Goal: Information Seeking & Learning: Learn about a topic

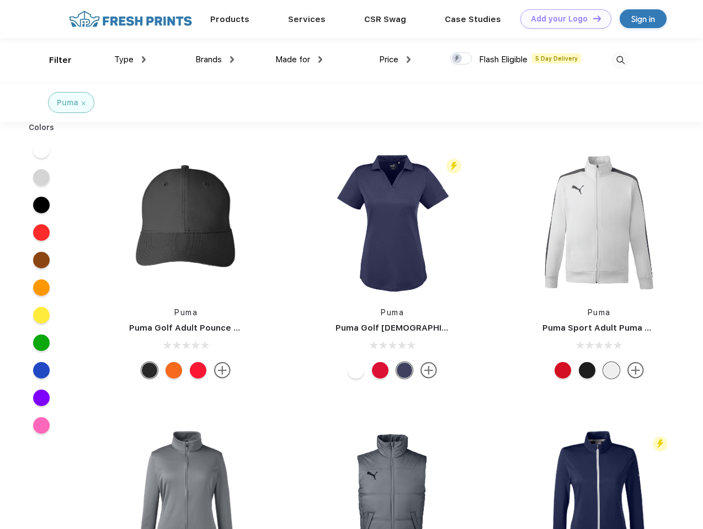
scroll to position [1, 0]
click at [561, 19] on link "Add your Logo Design Tool" at bounding box center [565, 18] width 91 height 19
click at [0, 0] on div "Design Tool" at bounding box center [0, 0] width 0 height 0
click at [592, 18] on link "Add your Logo Design Tool" at bounding box center [565, 18] width 91 height 19
click at [53, 60] on div "Filter" at bounding box center [60, 60] width 23 height 13
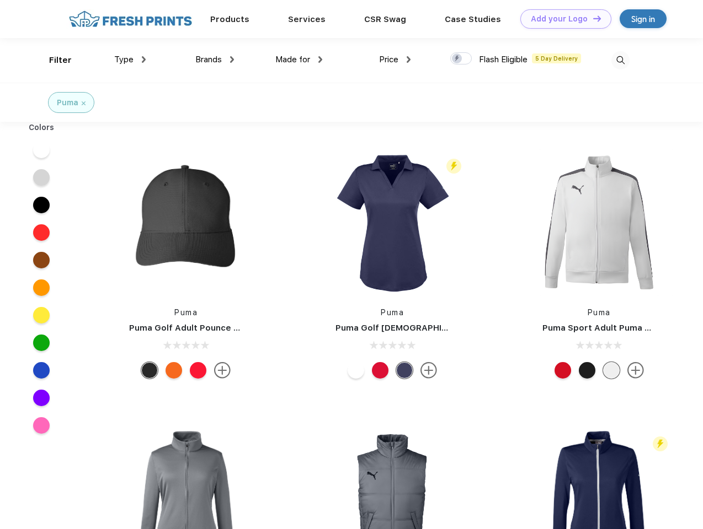
click at [130, 60] on span "Type" at bounding box center [123, 60] width 19 height 10
click at [215, 60] on span "Brands" at bounding box center [208, 60] width 26 height 10
click at [299, 60] on span "Made for" at bounding box center [292, 60] width 35 height 10
click at [395, 60] on span "Price" at bounding box center [388, 60] width 19 height 10
click at [461, 59] on div at bounding box center [461, 58] width 22 height 12
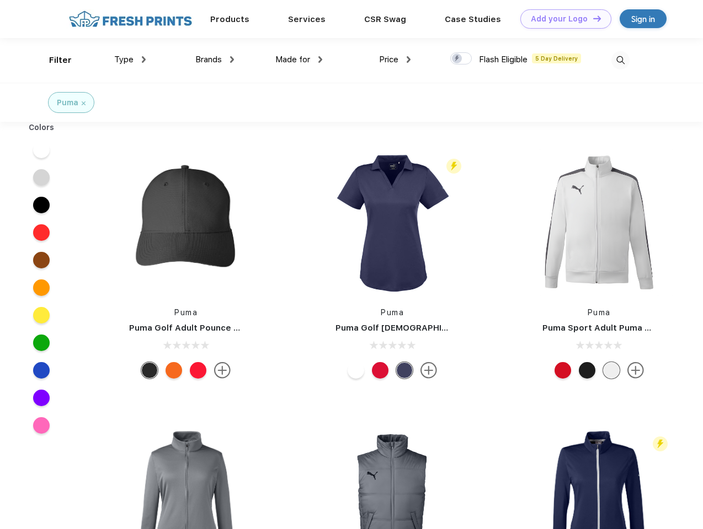
click at [457, 59] on input "checkbox" at bounding box center [453, 55] width 7 height 7
click at [620, 60] on img at bounding box center [620, 60] width 18 height 18
